Goal: Communication & Community: Answer question/provide support

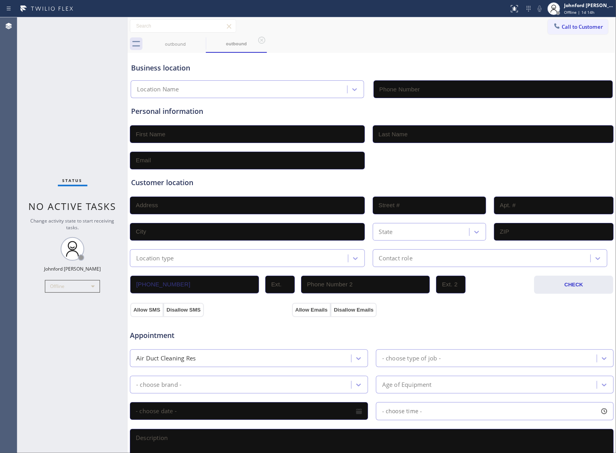
type input "[PHONE_NUMBER]"
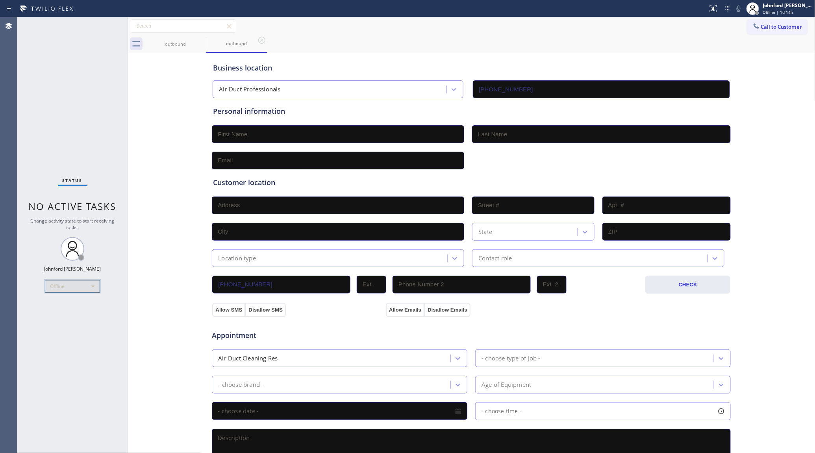
click at [82, 275] on div "Offline" at bounding box center [72, 286] width 55 height 13
click at [59, 275] on li "Break" at bounding box center [71, 326] width 53 height 9
click at [52, 275] on div "Offline" at bounding box center [72, 286] width 55 height 13
click at [58, 275] on li "Offline" at bounding box center [71, 297] width 53 height 9
click at [360, 9] on span "Offline | 1s" at bounding box center [774, 12] width 22 height 6
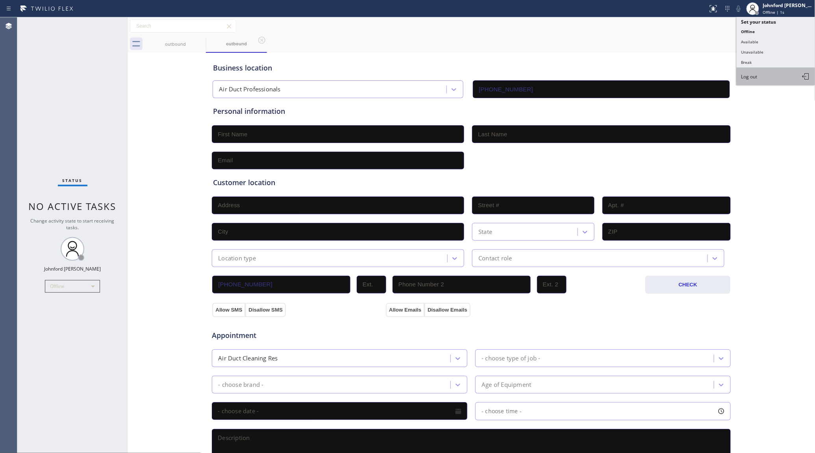
click at [360, 83] on button "Log out" at bounding box center [776, 76] width 79 height 17
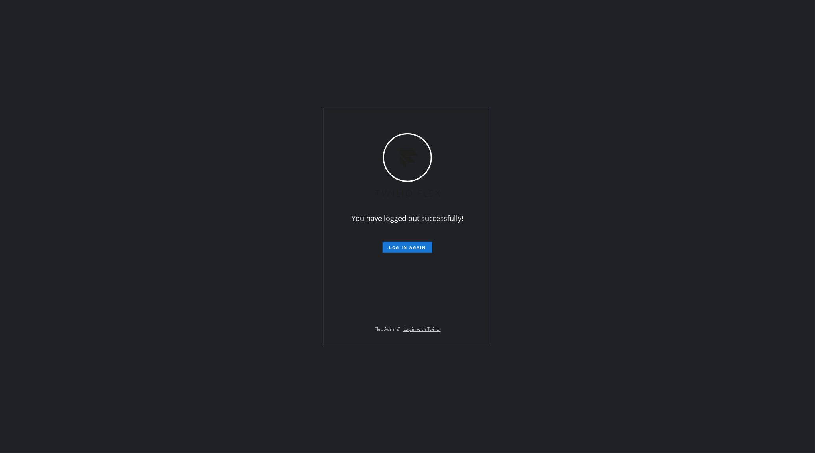
click at [360, 18] on div "You have logged out successfully! Log in again Flex Admin? Log in with Twilio." at bounding box center [407, 226] width 815 height 453
click at [360, 275] on div "You have logged out successfully! Log in again Flex Admin? Log in with Twilio." at bounding box center [407, 226] width 815 height 453
click at [48, 104] on div "You have logged out successfully! Log in again Flex Admin? Log in with Twilio." at bounding box center [407, 226] width 815 height 453
drag, startPoint x: 96, startPoint y: 239, endPoint x: 101, endPoint y: 238, distance: 4.7
click at [101, 238] on div "You have logged out successfully! Log in again Flex Admin? Log in with Twilio." at bounding box center [407, 226] width 815 height 453
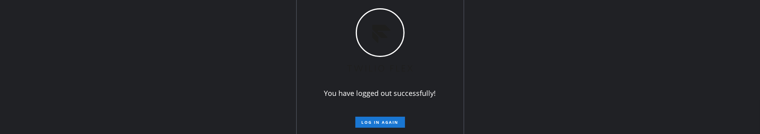
click at [63, 121] on div "You have logged out successfully! Log in again Flex Admin? Log in with Twilio." at bounding box center [380, 67] width 760 height 134
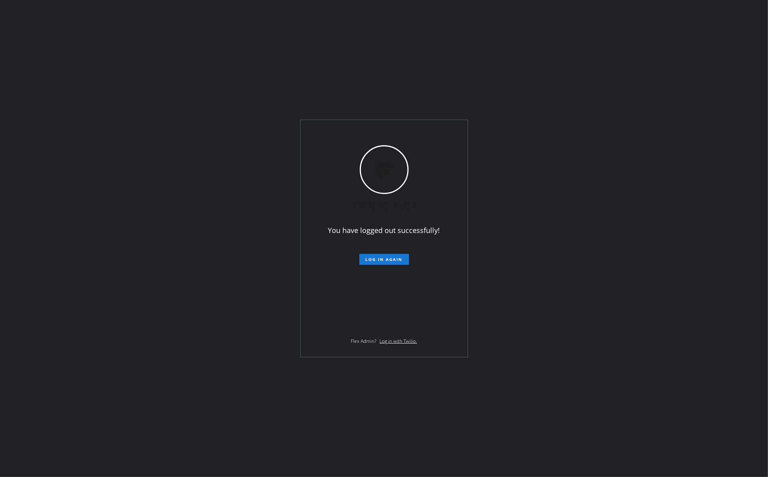
click at [360, 57] on div "You have logged out successfully! Log in again Flex Admin? Log in with Twilio." at bounding box center [384, 238] width 768 height 477
click at [360, 125] on div "You have logged out successfully! Log in again Flex Admin? Log in with Twilio." at bounding box center [384, 238] width 768 height 477
click at [360, 233] on div "You have logged out successfully! Log in again Flex Admin? Log in with Twilio." at bounding box center [384, 238] width 768 height 477
click at [360, 262] on button "Log in again" at bounding box center [384, 259] width 50 height 11
click at [360, 260] on span "Log in again" at bounding box center [383, 260] width 37 height 6
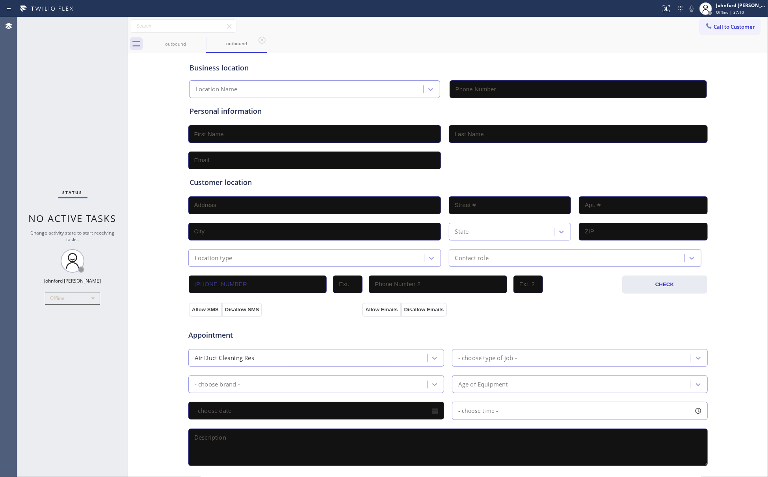
type input "(909) 231-1290"
click at [728, 11] on span "Offline | 37:12" at bounding box center [730, 12] width 28 height 6
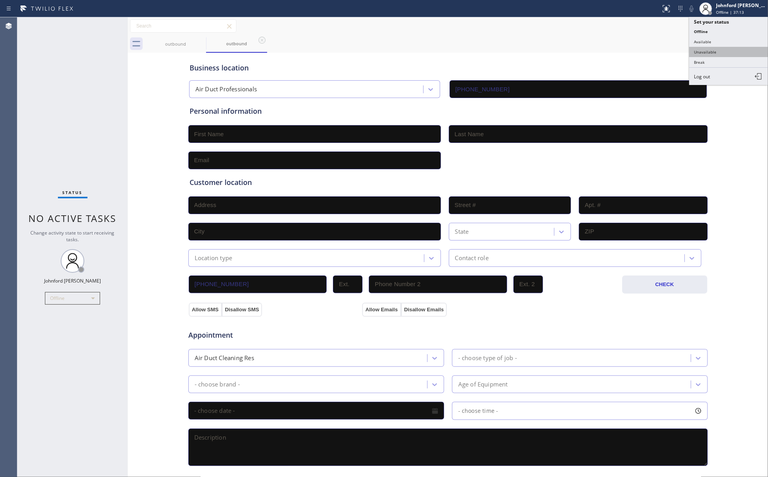
click at [705, 51] on button "Unavailable" at bounding box center [728, 52] width 79 height 10
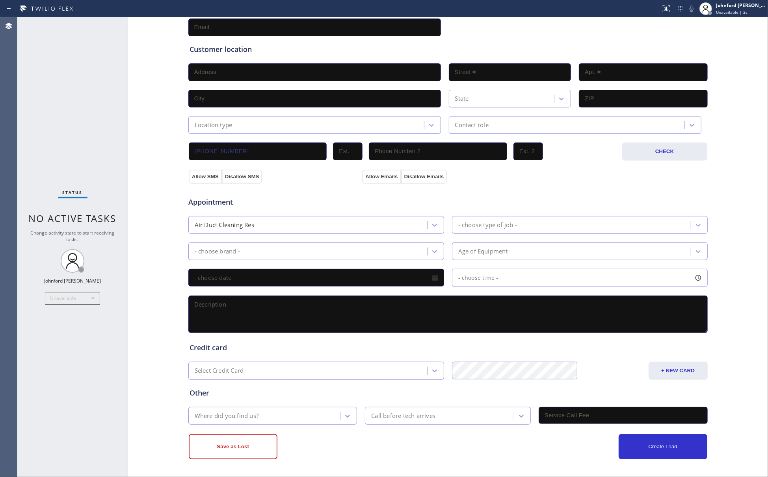
scroll to position [135, 0]
click at [593, 199] on div "Appointment" at bounding box center [447, 197] width 521 height 20
click at [73, 165] on div "Status No active tasks Change activity state to start receiving tasks. Johnford…" at bounding box center [72, 247] width 110 height 460
click at [550, 184] on div "Appointment Air Duct Cleaning Res - choose type of job - - choose brand - Age o…" at bounding box center [448, 259] width 520 height 151
click at [535, 36] on div "Customer location >> ADD NEW ADDRESS << + NEW ADDRESS State Location type Conta…" at bounding box center [448, 85] width 520 height 98
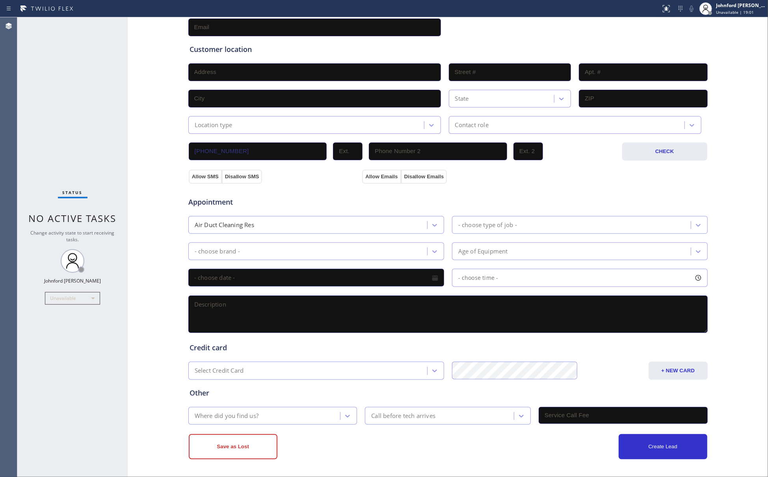
click at [575, 178] on div "Allow SMS Disallow SMS Allow Emails Disallow Emails" at bounding box center [447, 176] width 521 height 16
click at [722, 11] on span "Unavailable | 20:34" at bounding box center [735, 12] width 38 height 6
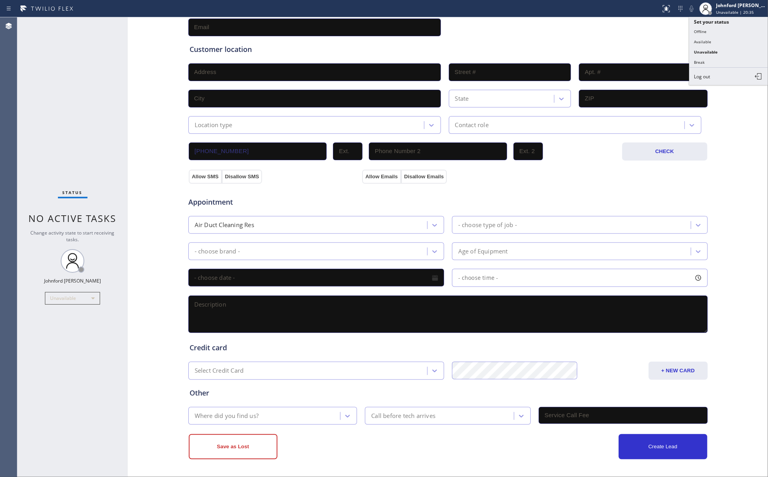
click at [572, 45] on div "Customer location" at bounding box center [447, 49] width 517 height 11
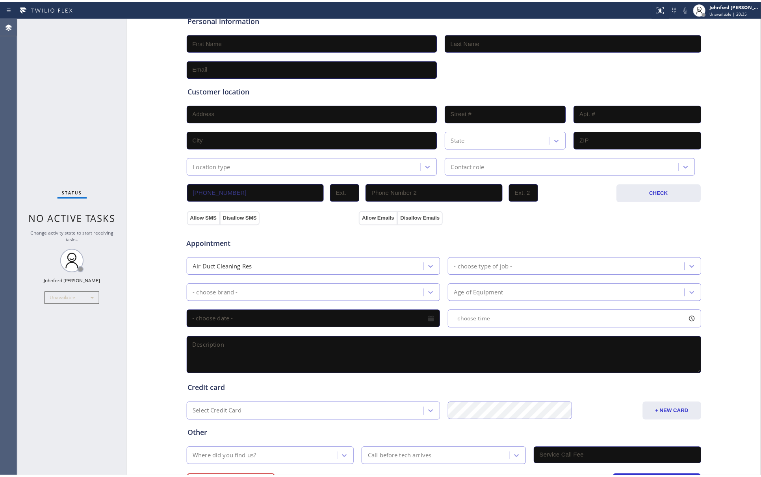
scroll to position [0, 0]
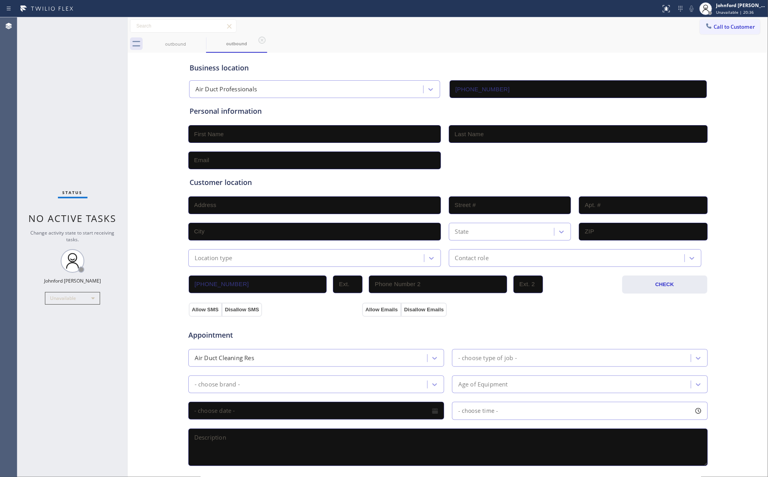
click at [722, 36] on div "outbound outbound" at bounding box center [456, 44] width 623 height 18
click at [713, 24] on span "Call to Customer" at bounding box center [733, 26] width 41 height 7
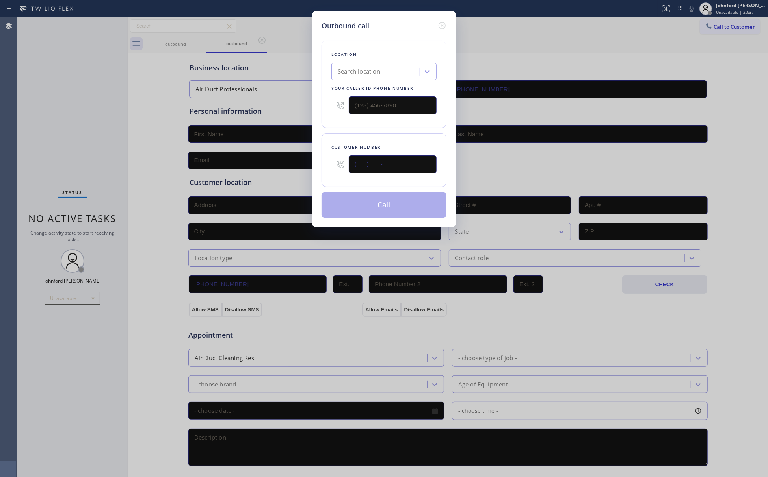
drag, startPoint x: 403, startPoint y: 161, endPoint x: 298, endPoint y: 164, distance: 104.4
click at [298, 164] on div "Outbound call Location Search location Your caller id phone number Customer num…" at bounding box center [384, 238] width 768 height 477
paste input "503) 957-0796"
type input "(503) 957-0796"
drag, startPoint x: 375, startPoint y: 106, endPoint x: 281, endPoint y: 102, distance: 94.2
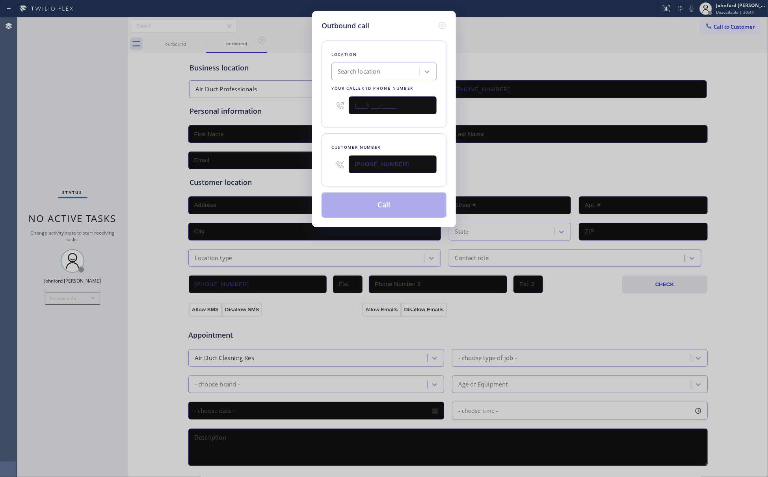
click at [281, 102] on div "Outbound call Location Search location Your caller id phone number (___) ___-__…" at bounding box center [384, 238] width 768 height 477
paste input "503) 714-9701"
type input "(503) 714-9701"
click at [333, 132] on div "Location Search location Your caller id phone number (503) 714-9701 Customer nu…" at bounding box center [383, 124] width 125 height 187
click at [356, 204] on button "Call" at bounding box center [383, 205] width 125 height 25
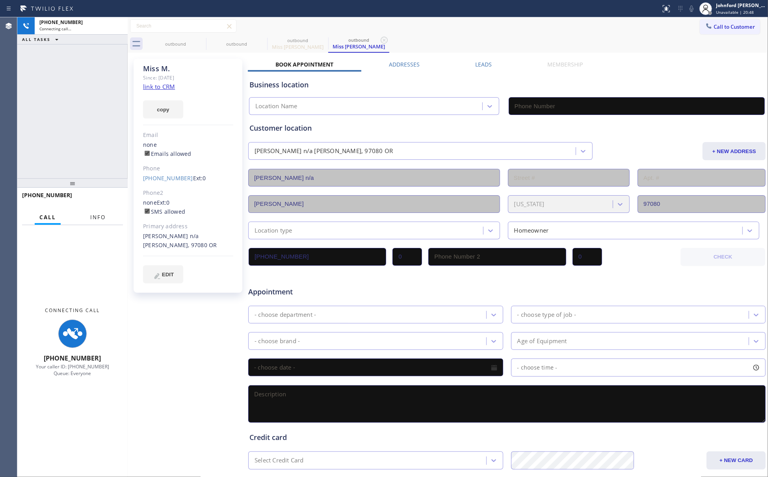
click at [106, 215] on button "Info" at bounding box center [97, 217] width 25 height 15
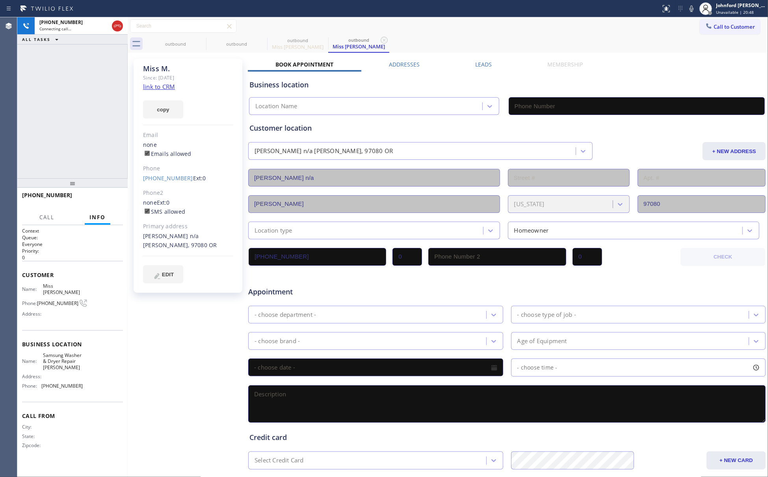
drag, startPoint x: 72, startPoint y: 176, endPoint x: 74, endPoint y: 185, distance: 9.0
click at [71, 178] on div at bounding box center [72, 182] width 110 height 9
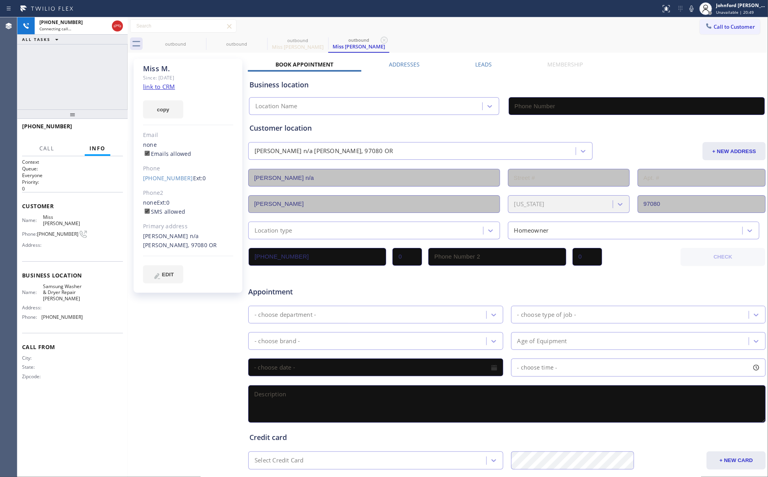
drag, startPoint x: 74, startPoint y: 185, endPoint x: 267, endPoint y: 32, distance: 246.6
click at [79, 91] on div "+15039570796 Connecting call… ALL TASKS ALL TASKS ACTIVE TASKS TASKS IN WRAP UP…" at bounding box center [72, 247] width 110 height 460
type input "(503) 714-9701"
click at [688, 4] on icon at bounding box center [690, 8] width 9 height 9
click at [688, 10] on icon at bounding box center [690, 8] width 9 height 9
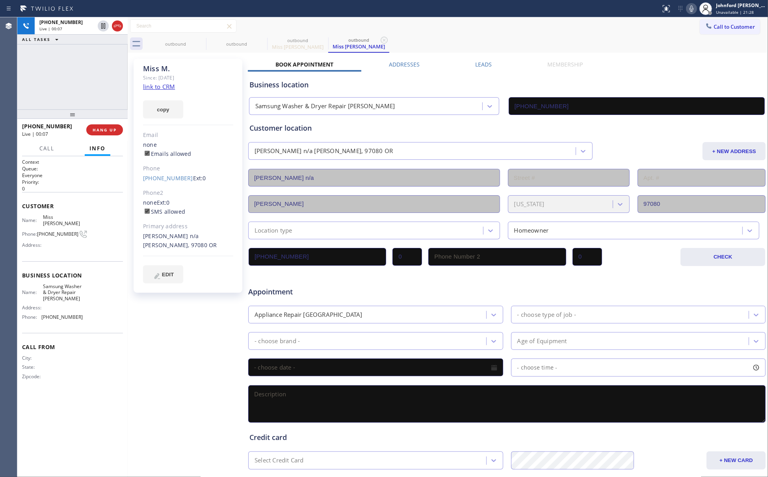
click at [555, 35] on div "outbound outbound outbound Miss M. outbound Miss M." at bounding box center [456, 44] width 623 height 18
click at [109, 131] on span "HANG UP" at bounding box center [105, 130] width 24 height 6
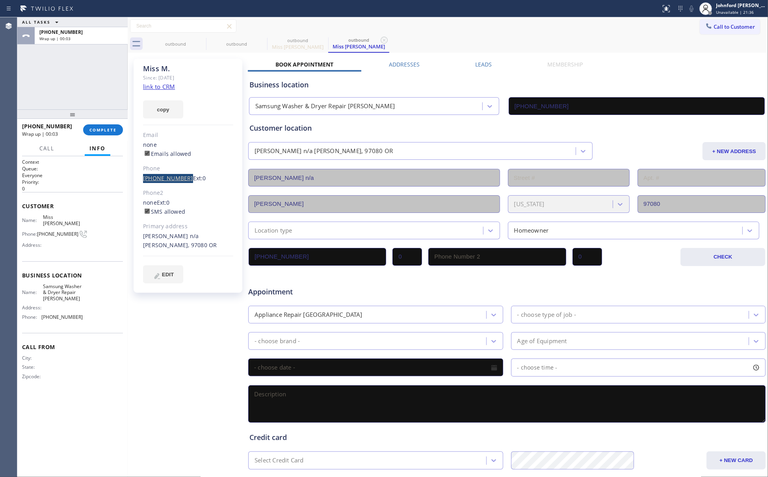
drag, startPoint x: 139, startPoint y: 179, endPoint x: 181, endPoint y: 180, distance: 42.6
click at [181, 180] on div "Miss M. Since: 20 may 2020 link to CRM copy Email none Emails allowed Phone (50…" at bounding box center [188, 176] width 109 height 234
copy link "(503) 957-0796"
click at [115, 128] on span "COMPLETE" at bounding box center [102, 130] width 27 height 6
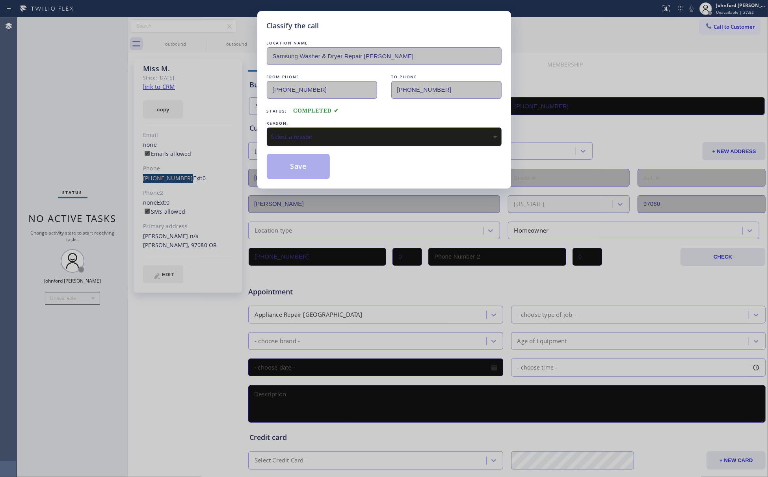
drag, startPoint x: 295, startPoint y: 138, endPoint x: 367, endPoint y: 145, distance: 72.8
click at [299, 137] on div "Select a reason" at bounding box center [384, 136] width 226 height 9
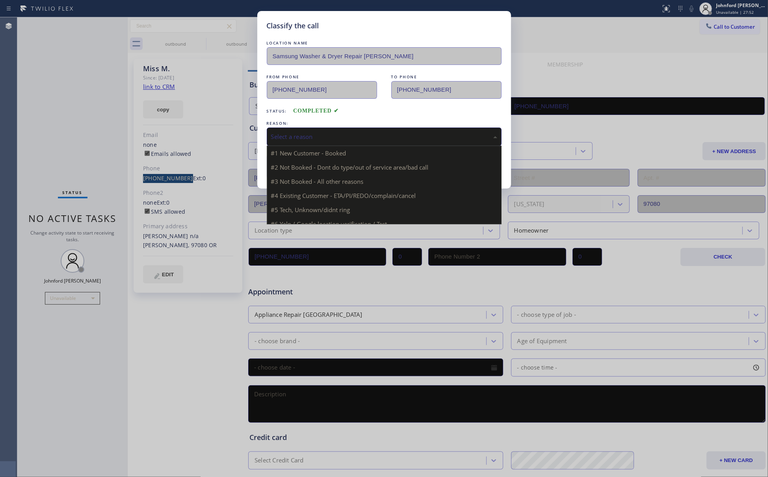
drag, startPoint x: 338, startPoint y: 182, endPoint x: 313, endPoint y: 175, distance: 25.4
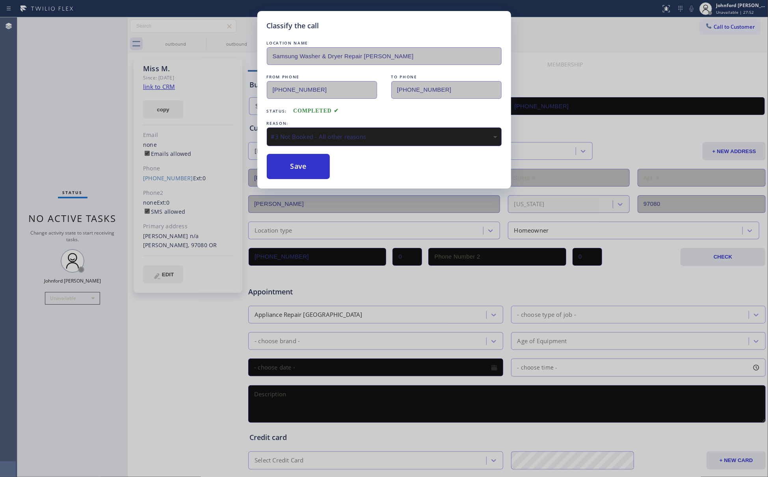
click at [306, 146] on div "#3 Not Booked - All other reasons" at bounding box center [384, 137] width 235 height 19
click at [304, 157] on button "Save" at bounding box center [298, 166] width 63 height 25
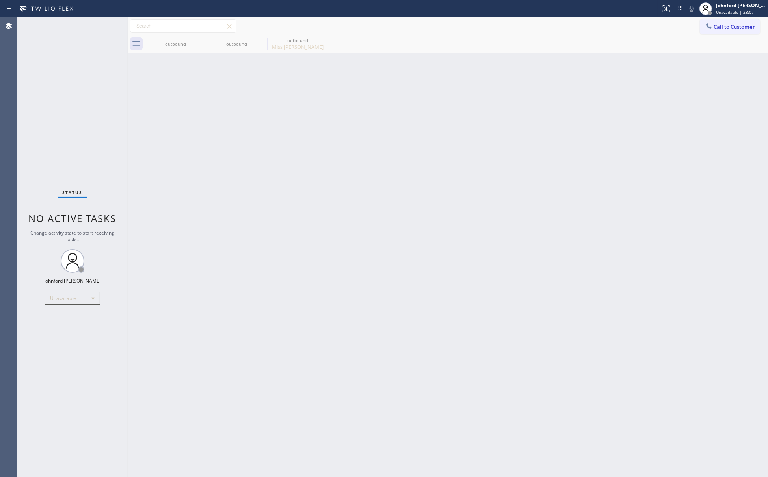
click at [375, 260] on div "Back to Dashboard Change Sender ID Customers Technicians Select a contact Outbo…" at bounding box center [448, 247] width 640 height 460
click at [4, 175] on div "Agent Desktop" at bounding box center [8, 247] width 17 height 460
click at [555, 182] on div "Back to Dashboard Change Sender ID Customers Technicians Select a contact Outbo…" at bounding box center [448, 247] width 640 height 460
